Goal: Task Accomplishment & Management: Use online tool/utility

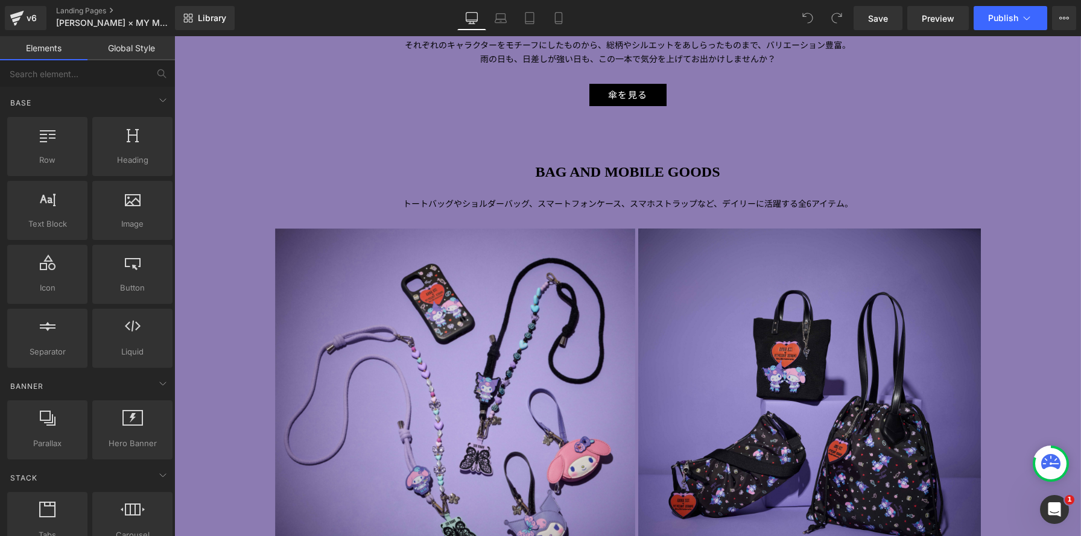
scroll to position [1841, 0]
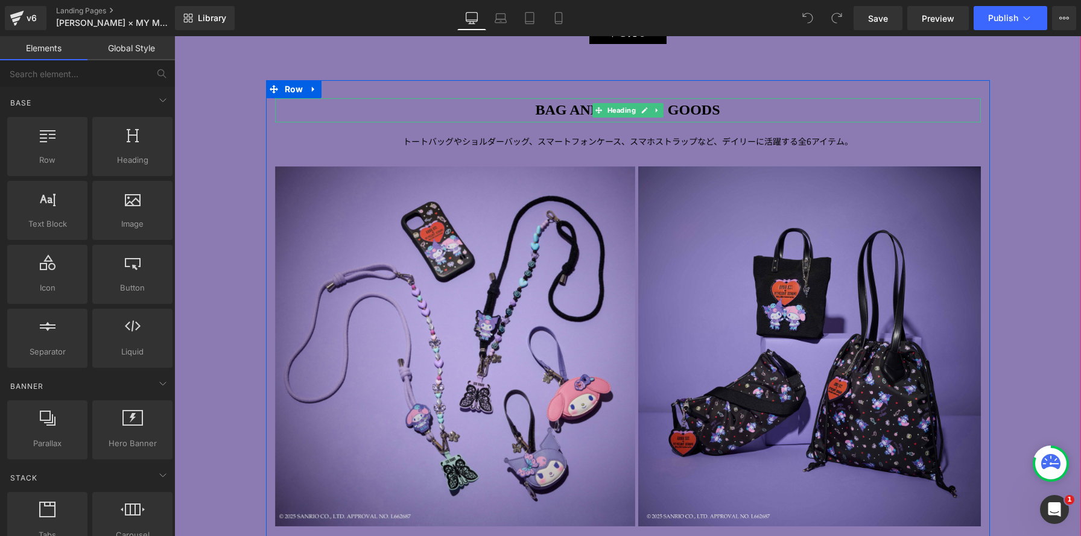
click at [739, 107] on h1 "BAG AND MOBILE GOODS" at bounding box center [628, 110] width 706 height 24
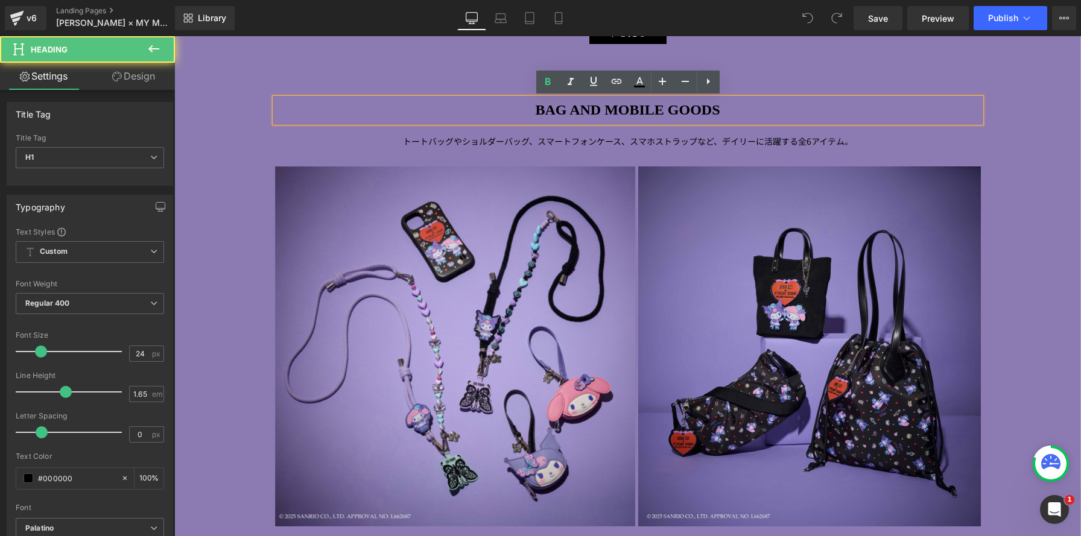
click at [738, 110] on h1 "BAG AND MOBILE GOODS" at bounding box center [628, 110] width 706 height 24
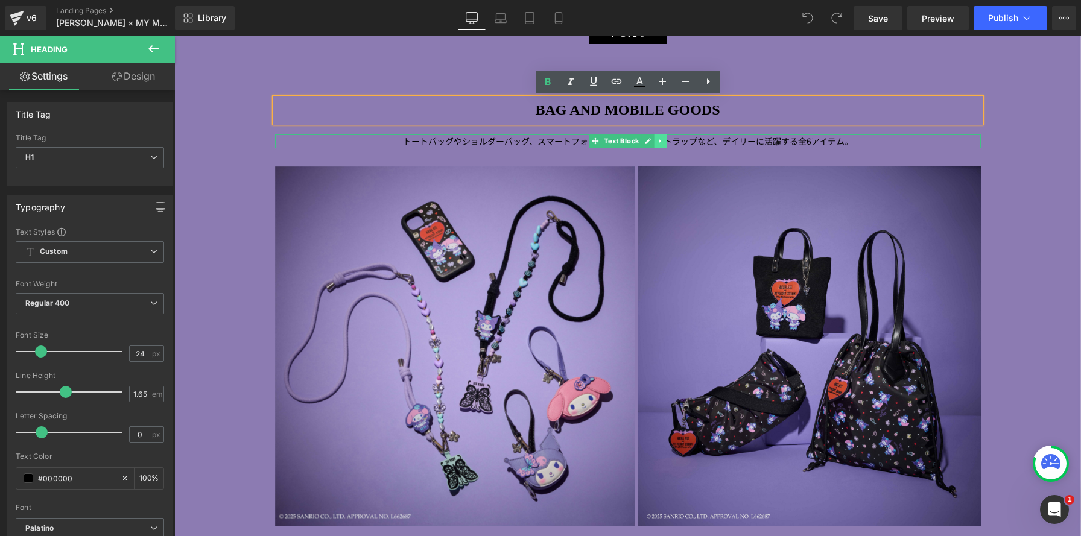
click at [662, 138] on icon at bounding box center [660, 141] width 7 height 7
click at [655, 143] on icon at bounding box center [654, 141] width 7 height 7
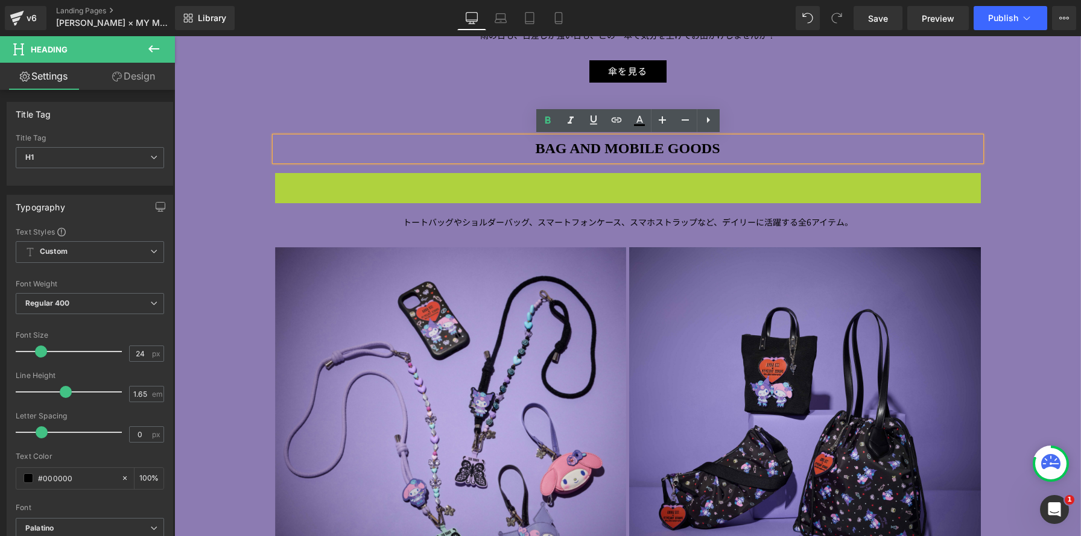
scroll to position [3369, 907]
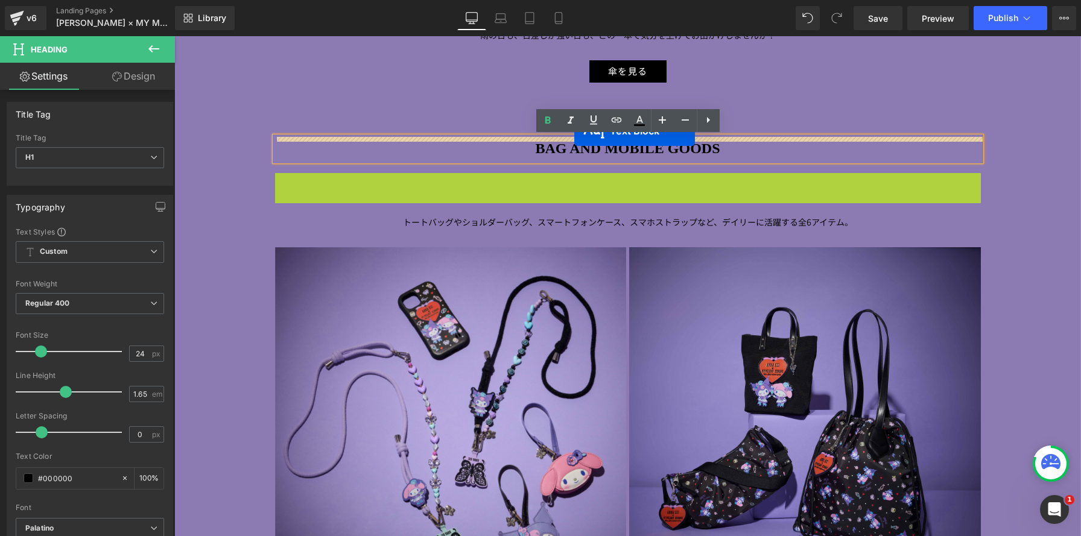
drag, startPoint x: 576, startPoint y: 179, endPoint x: 574, endPoint y: 131, distance: 48.3
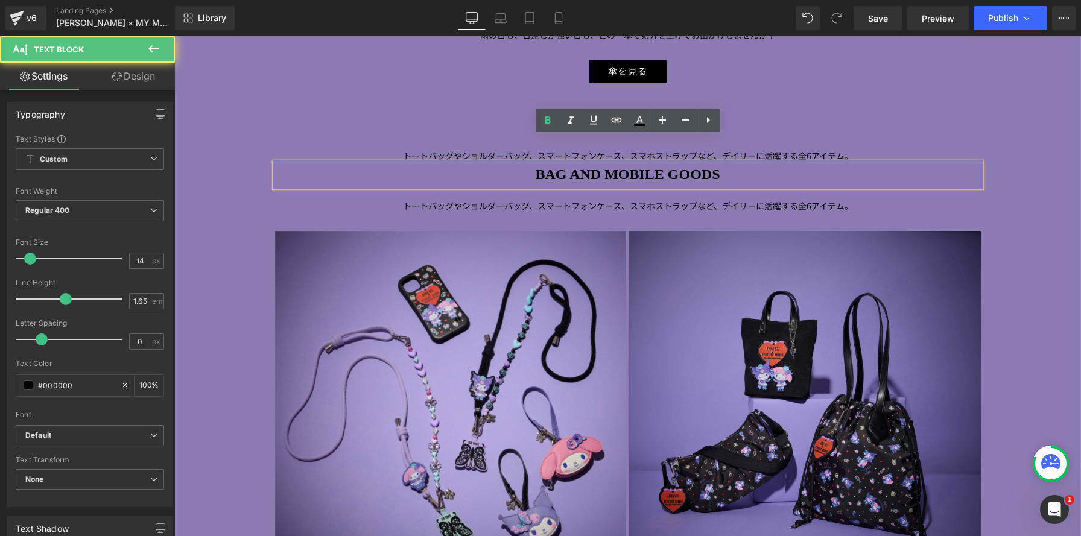
scroll to position [5, 6]
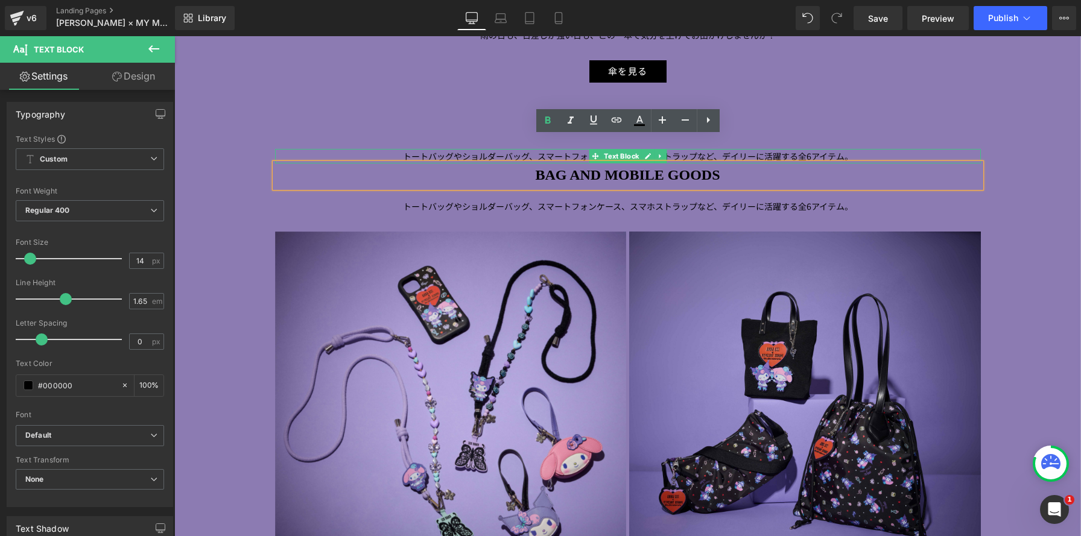
click at [547, 149] on div at bounding box center [628, 149] width 706 height 1
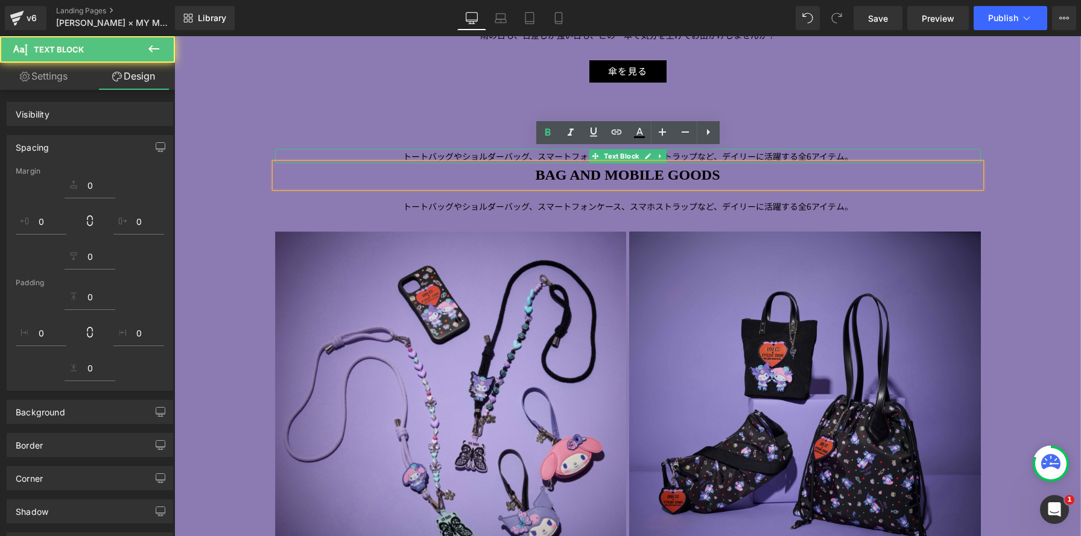
click at [413, 157] on span "トートバッグやショルダーバッグ、スマートフォンケース、スマホストラップなど、デイリーに" at bounding box center [583, 156] width 361 height 12
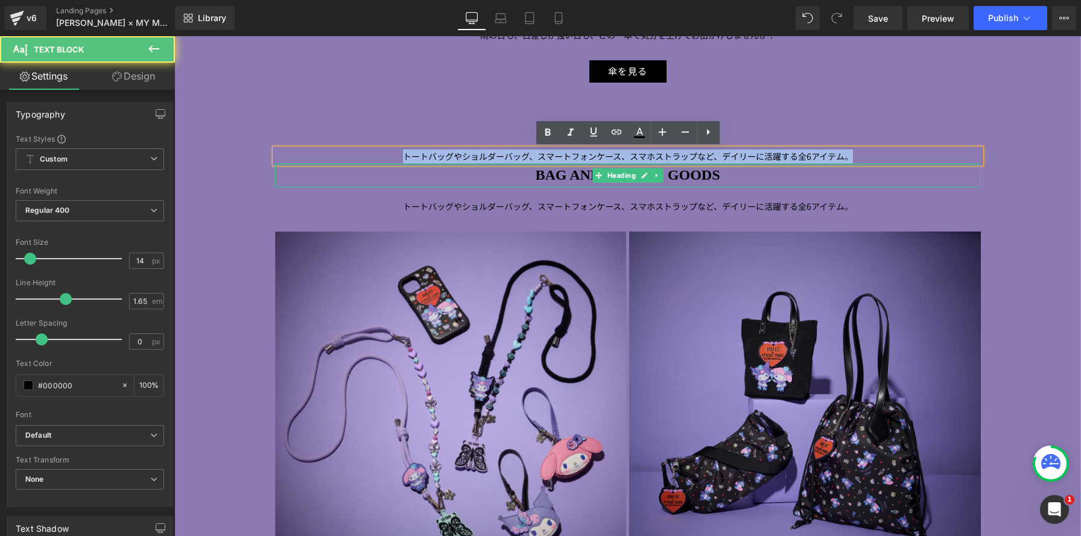
drag, startPoint x: 420, startPoint y: 159, endPoint x: 861, endPoint y: 165, distance: 441.1
click at [861, 165] on div "トートバッグやショルダーバッグ、スマートフォンケース、スマホストラップなど、デイリーに 活躍する全 6 アイテム。 Text Block BAG AND MO…" at bounding box center [628, 442] width 724 height 610
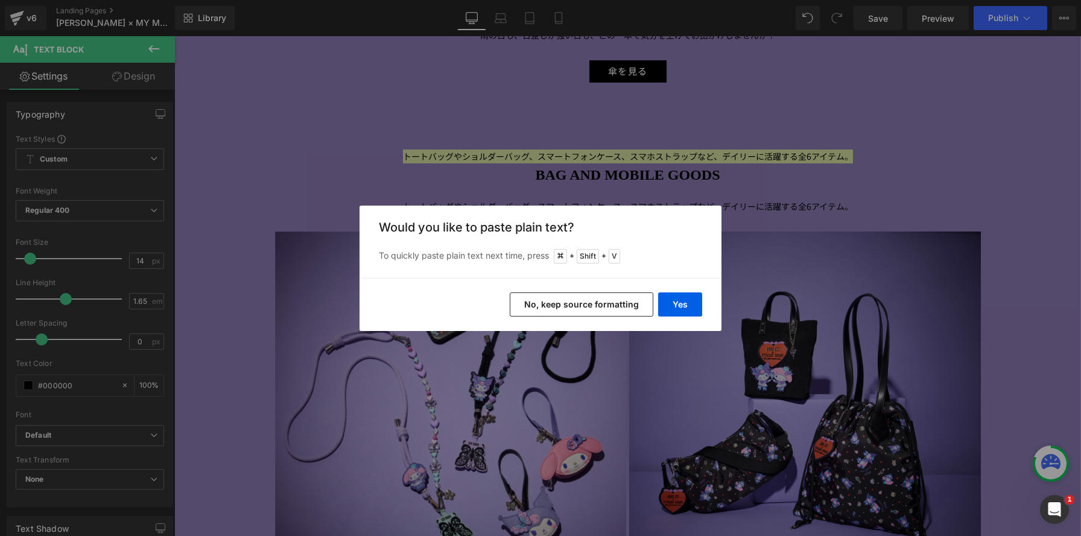
click at [637, 306] on button "No, keep source formatting" at bounding box center [582, 305] width 144 height 24
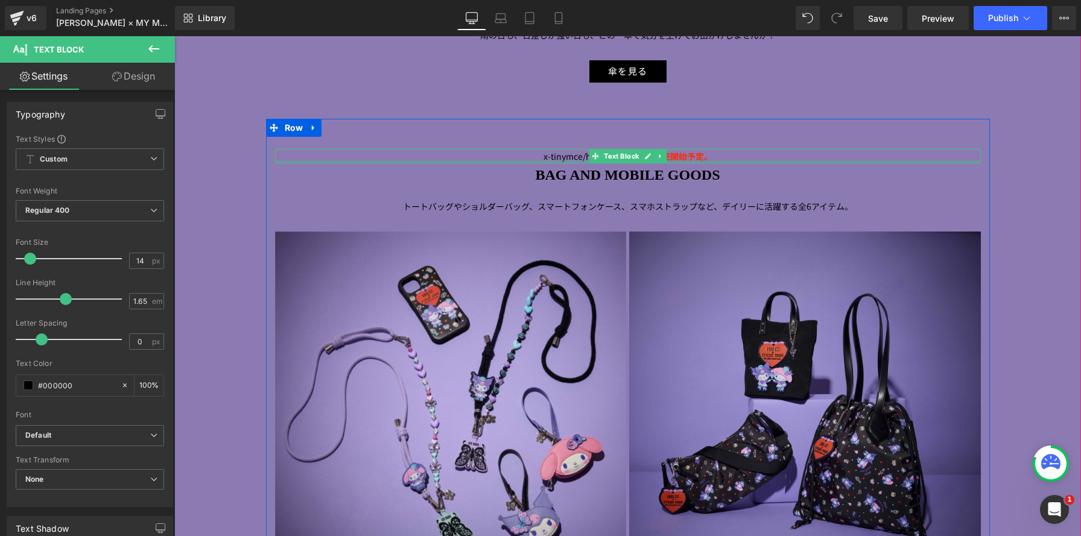
click at [564, 160] on div "x-tinymce/html --> ※[DATE]販売開始予定。 Text Block" at bounding box center [628, 156] width 706 height 14
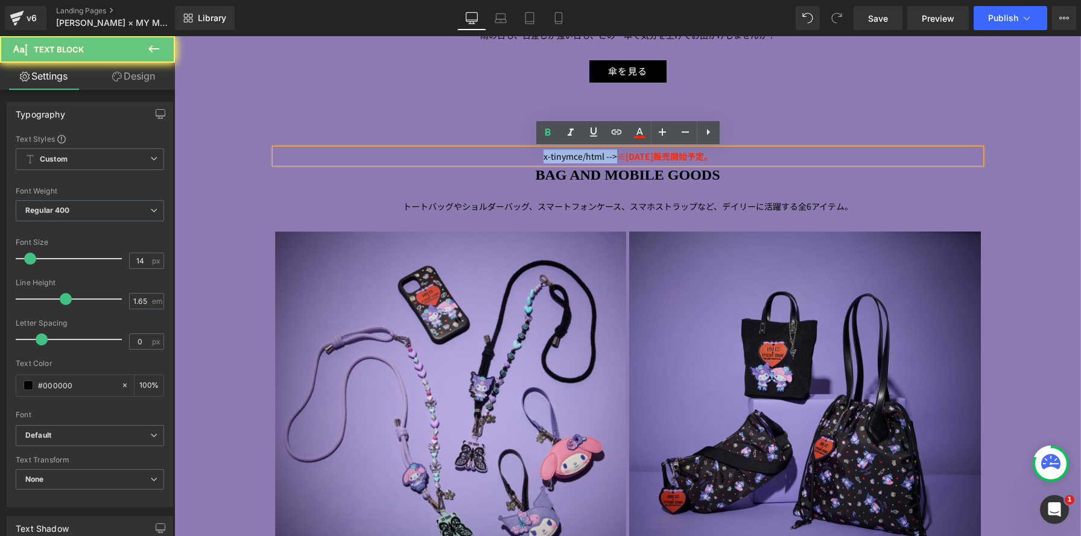
click at [455, 156] on p "x-tinymce/html --> ※[DATE]販売開始予定。" at bounding box center [628, 157] width 706 height 14
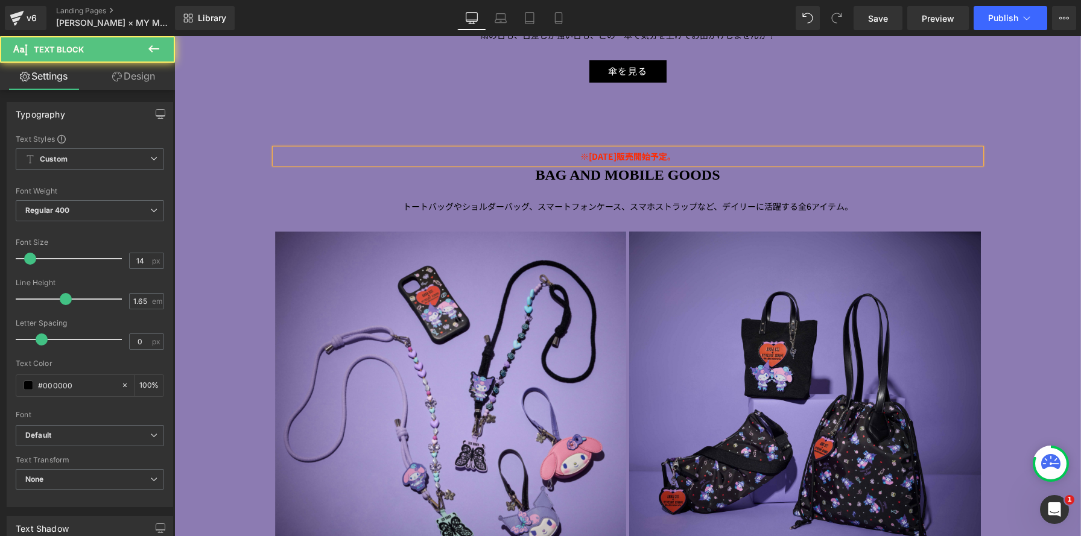
drag, startPoint x: 560, startPoint y: 157, endPoint x: 711, endPoint y: 160, distance: 150.9
click at [711, 160] on p "※[DATE]販売開始予定。" at bounding box center [628, 157] width 706 height 14
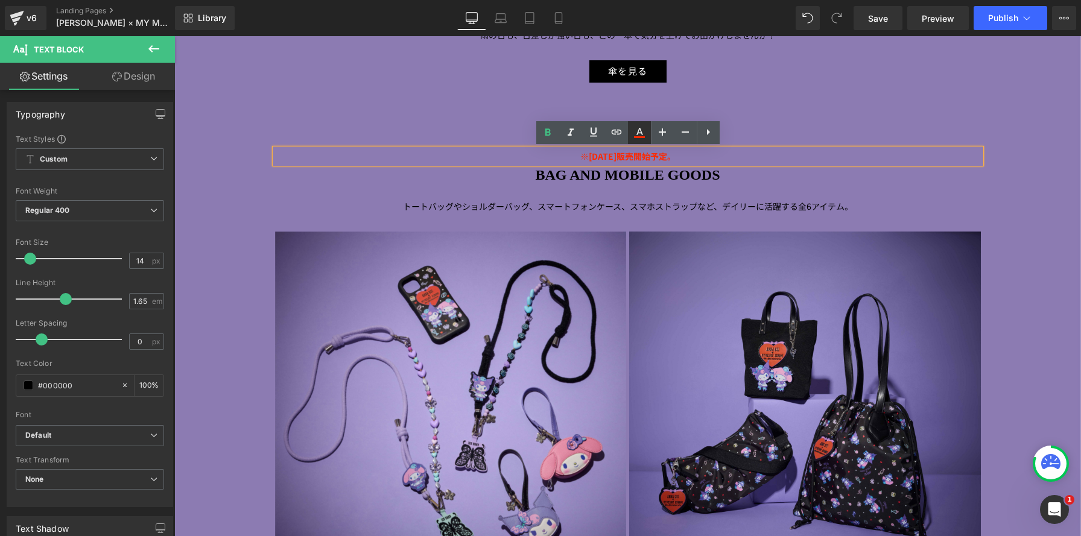
click at [643, 132] on icon at bounding box center [639, 132] width 14 height 14
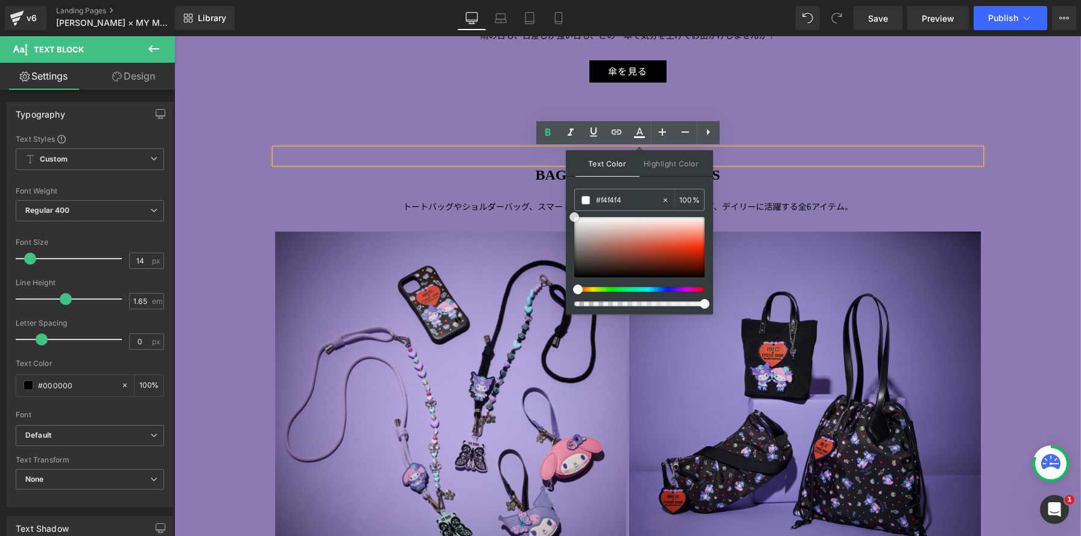
type input "#ffffff"
drag, startPoint x: 755, startPoint y: 271, endPoint x: 565, endPoint y: 209, distance: 200.0
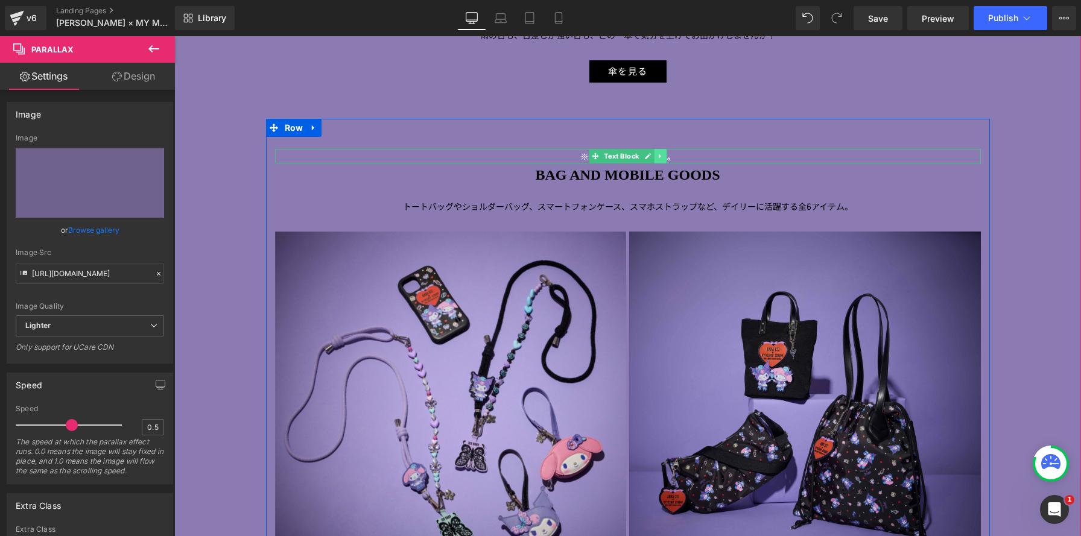
click at [664, 158] on icon at bounding box center [660, 156] width 7 height 7
click at [659, 158] on link at bounding box center [654, 156] width 13 height 14
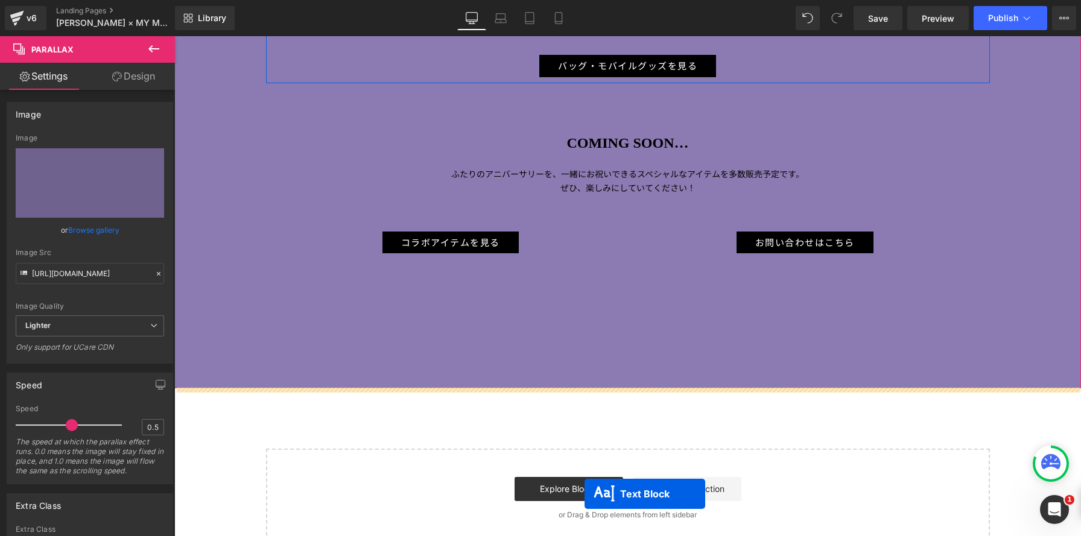
scroll to position [2623, 0]
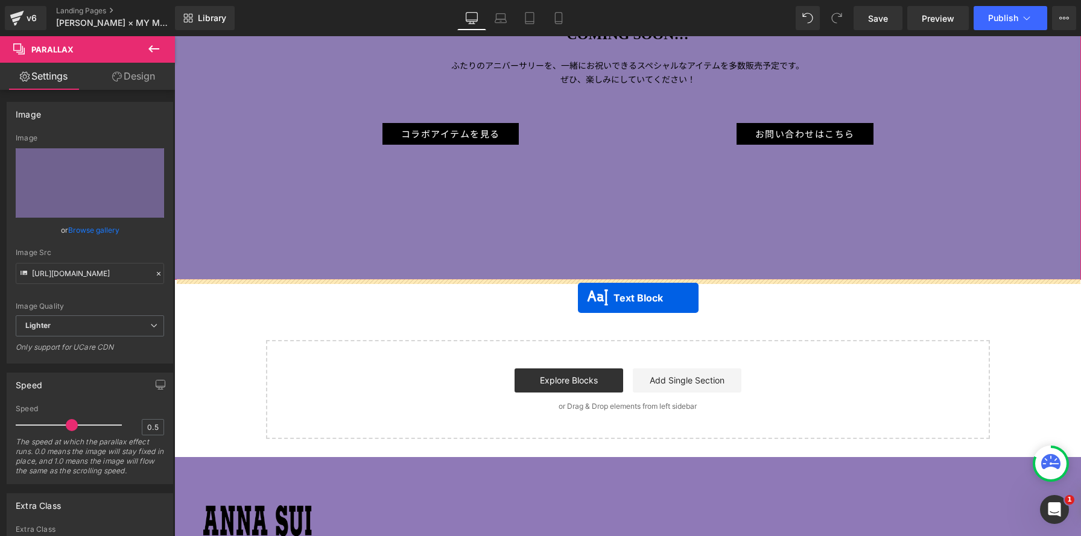
drag, startPoint x: 575, startPoint y: 157, endPoint x: 591, endPoint y: 308, distance: 152.3
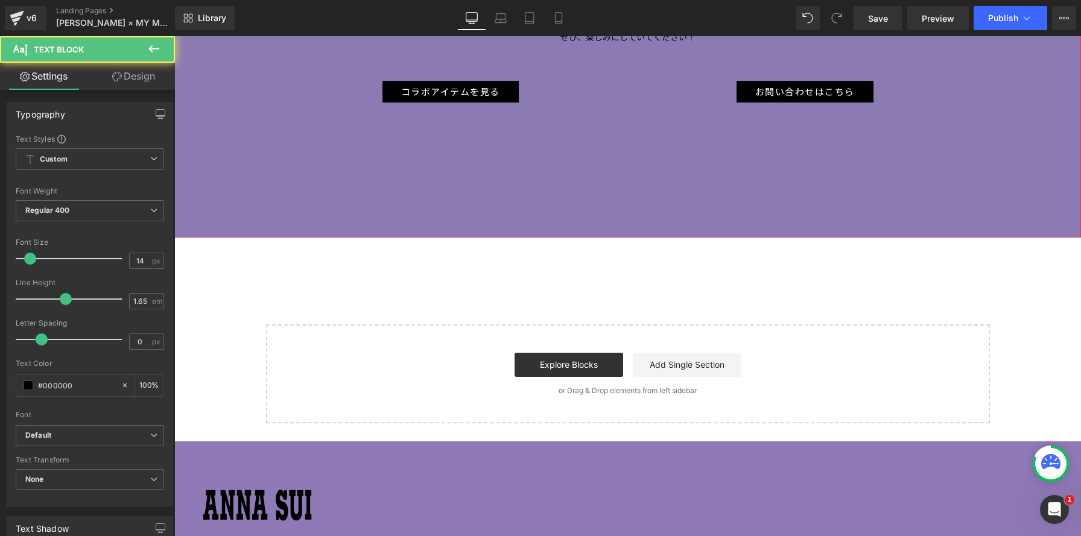
scroll to position [3380, 907]
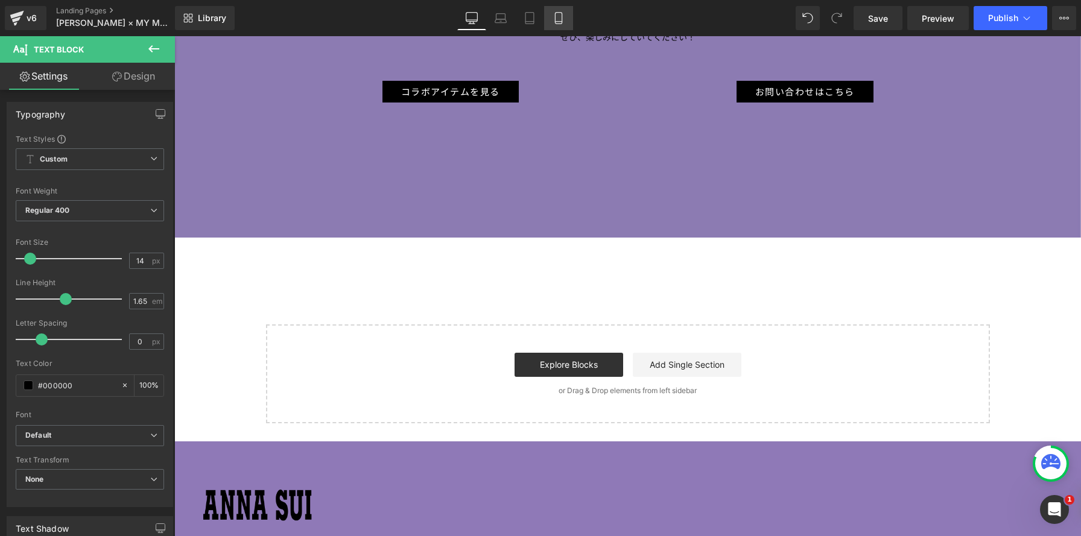
click at [556, 17] on icon at bounding box center [558, 18] width 7 height 11
type input "100"
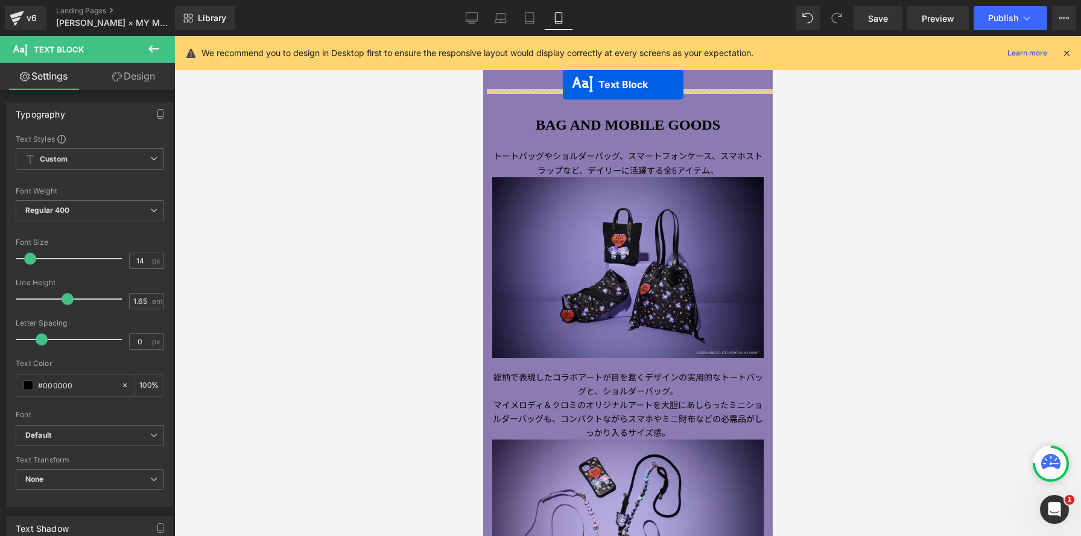
scroll to position [0, 0]
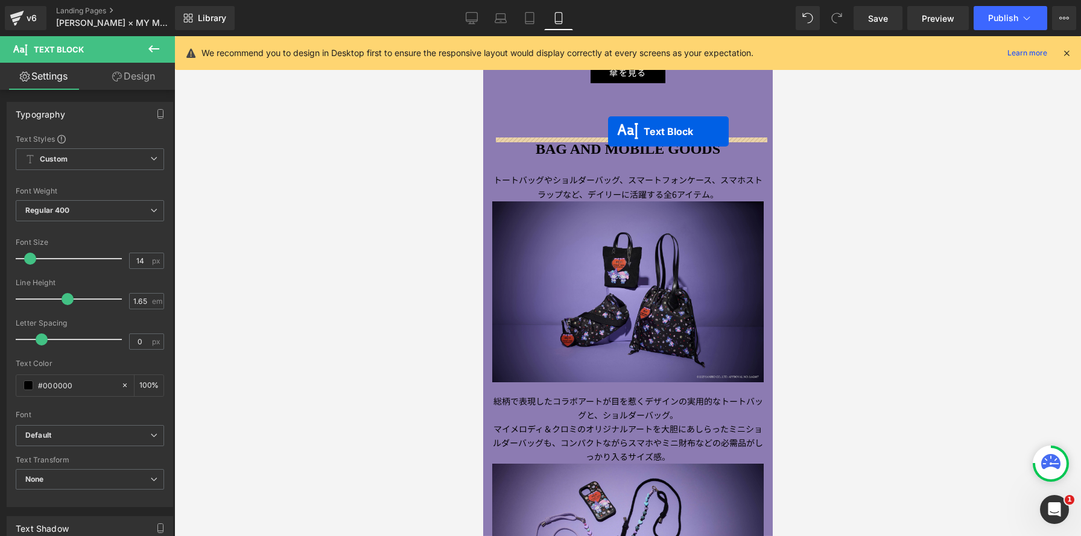
drag, startPoint x: 592, startPoint y: 135, endPoint x: 608, endPoint y: 132, distance: 16.1
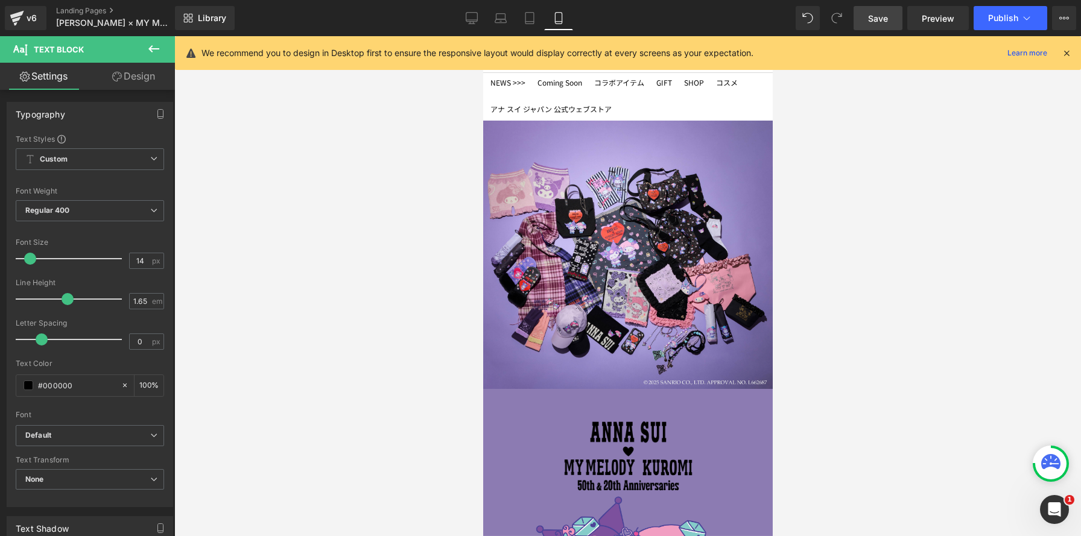
click at [888, 21] on span "Save" at bounding box center [878, 18] width 20 height 13
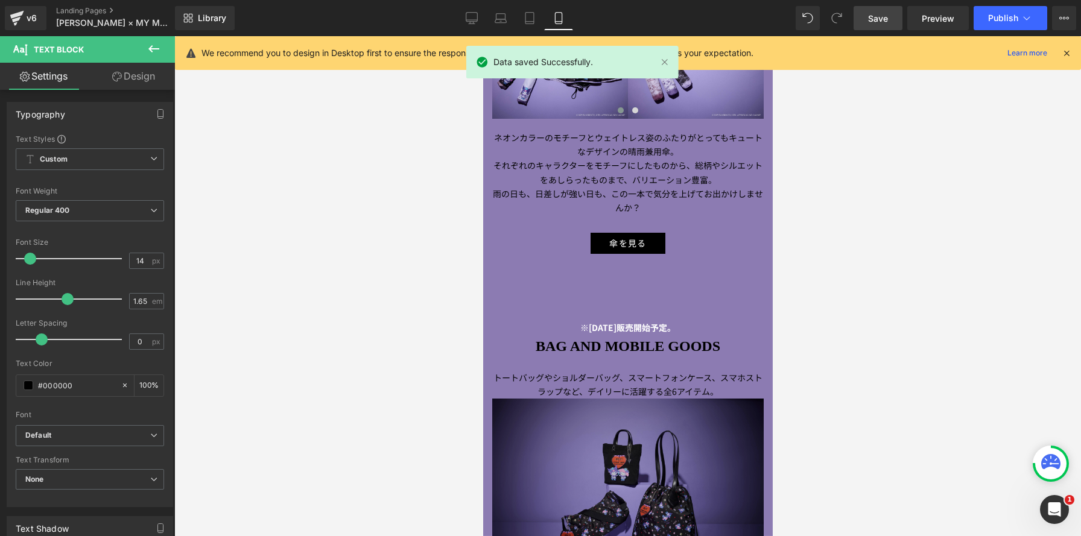
scroll to position [1153, 0]
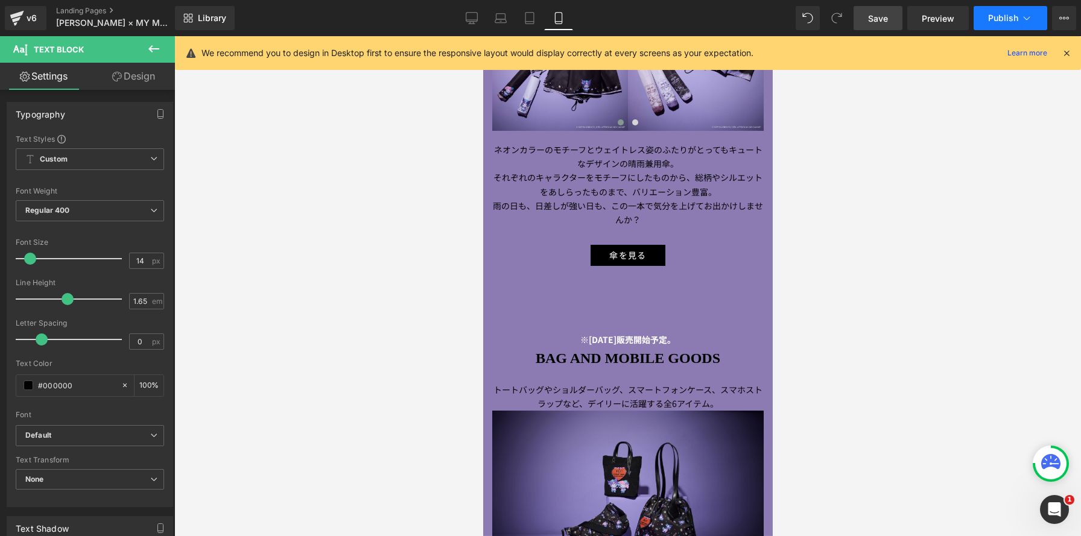
click at [1007, 19] on span "Publish" at bounding box center [1003, 18] width 30 height 10
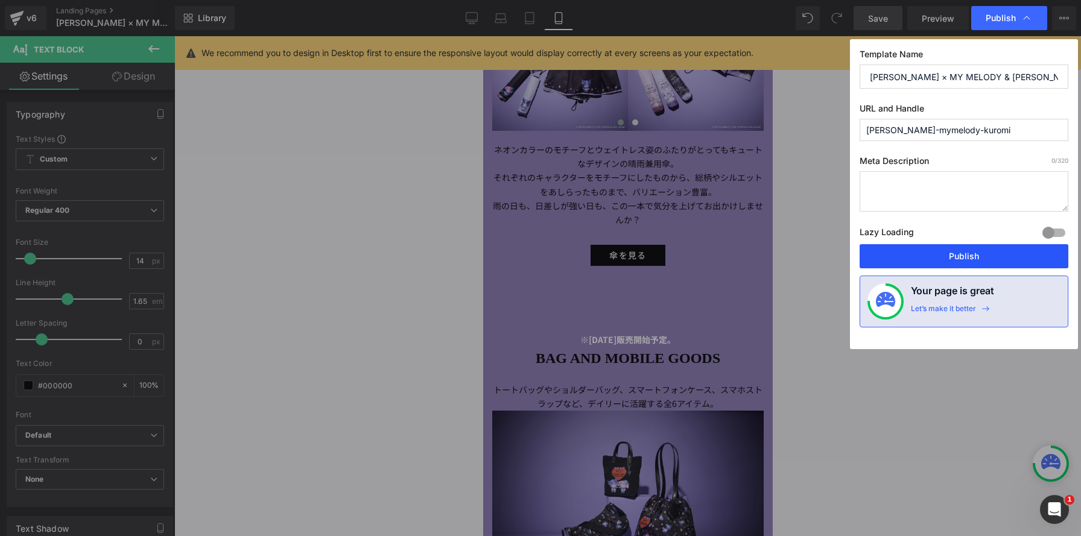
click at [961, 256] on button "Publish" at bounding box center [964, 256] width 209 height 24
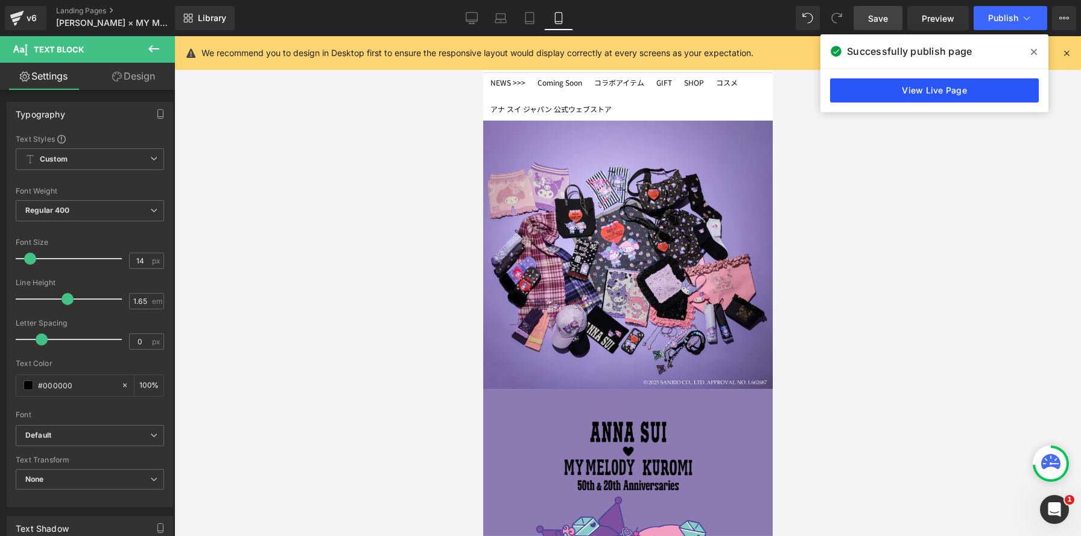
click at [900, 100] on link "View Live Page" at bounding box center [934, 90] width 209 height 24
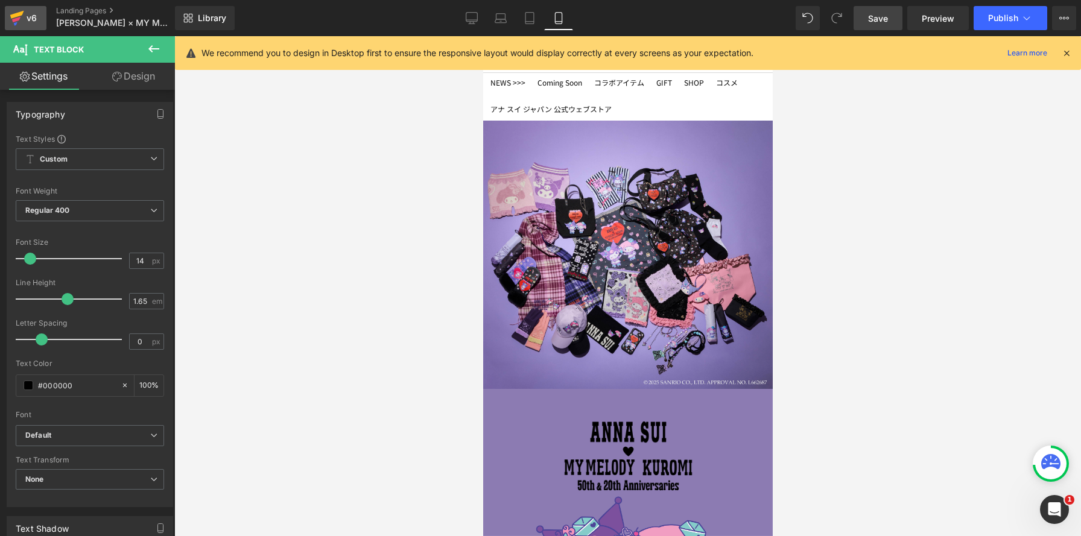
click at [21, 19] on icon at bounding box center [17, 18] width 14 height 30
